Goal: Find specific page/section: Find specific page/section

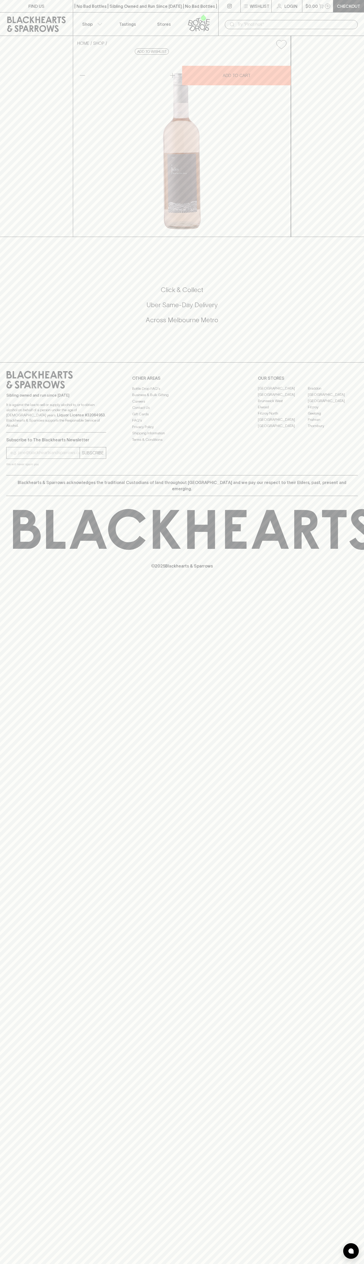
click at [36, 2] on link "FIND US" at bounding box center [36, 6] width 73 height 12
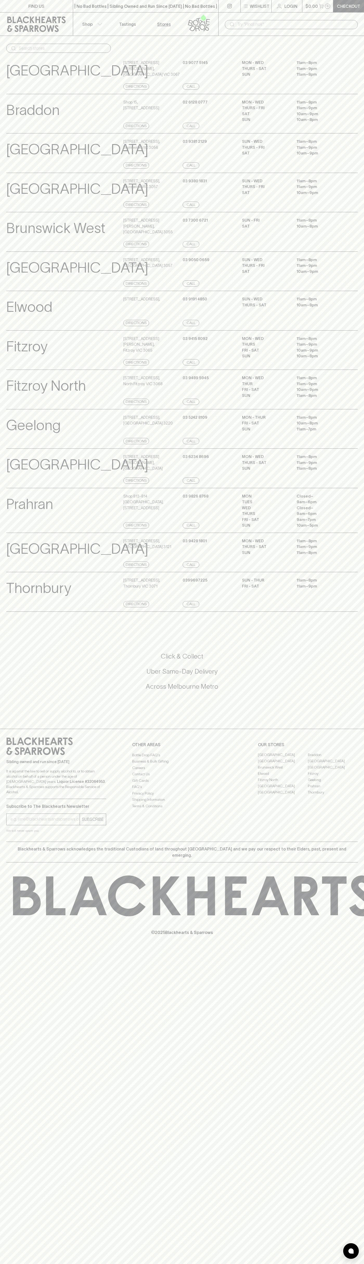
click at [167, 1264] on html "FIND US | No Bad Bottles | Sibling Owned and Run Since 2006 | No Bad Bottles | …" at bounding box center [182, 632] width 364 height 1264
click at [11, 171] on div "Brunswick View Store Details 379 Sydney Road , Brunswick VIC 3056 Directions 03…" at bounding box center [181, 153] width 351 height 40
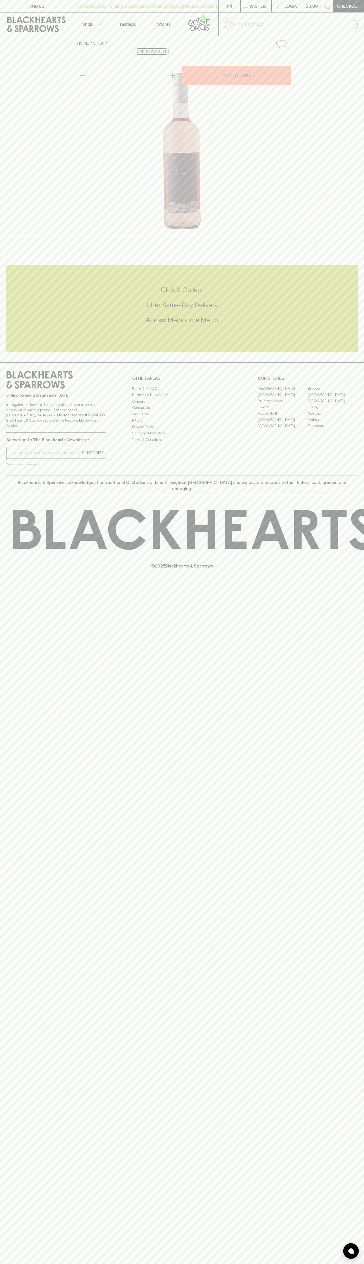
click at [283, 398] on link "[GEOGRAPHIC_DATA]" at bounding box center [283, 395] width 50 height 6
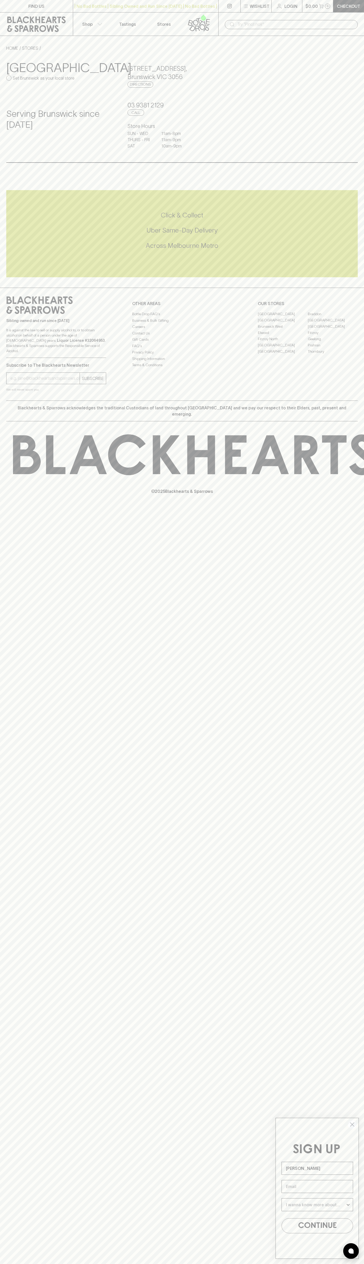
type input "John Smith"
